Goal: Task Accomplishment & Management: Use online tool/utility

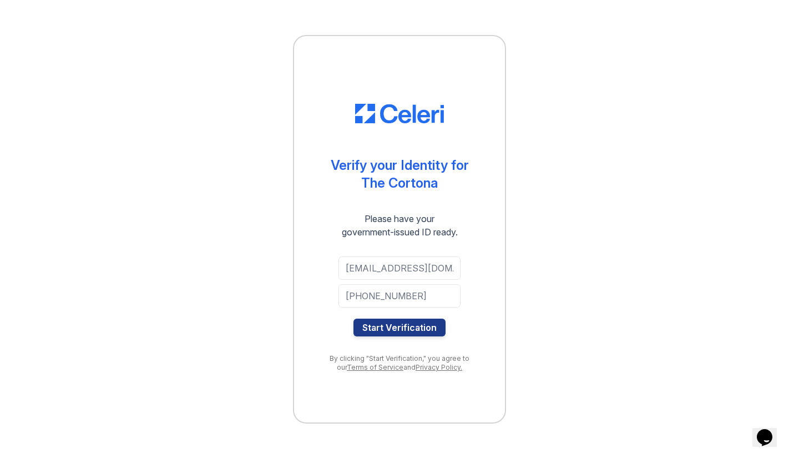
click at [410, 333] on button "Start Verification" at bounding box center [399, 327] width 92 height 18
